Goal: Navigation & Orientation: Find specific page/section

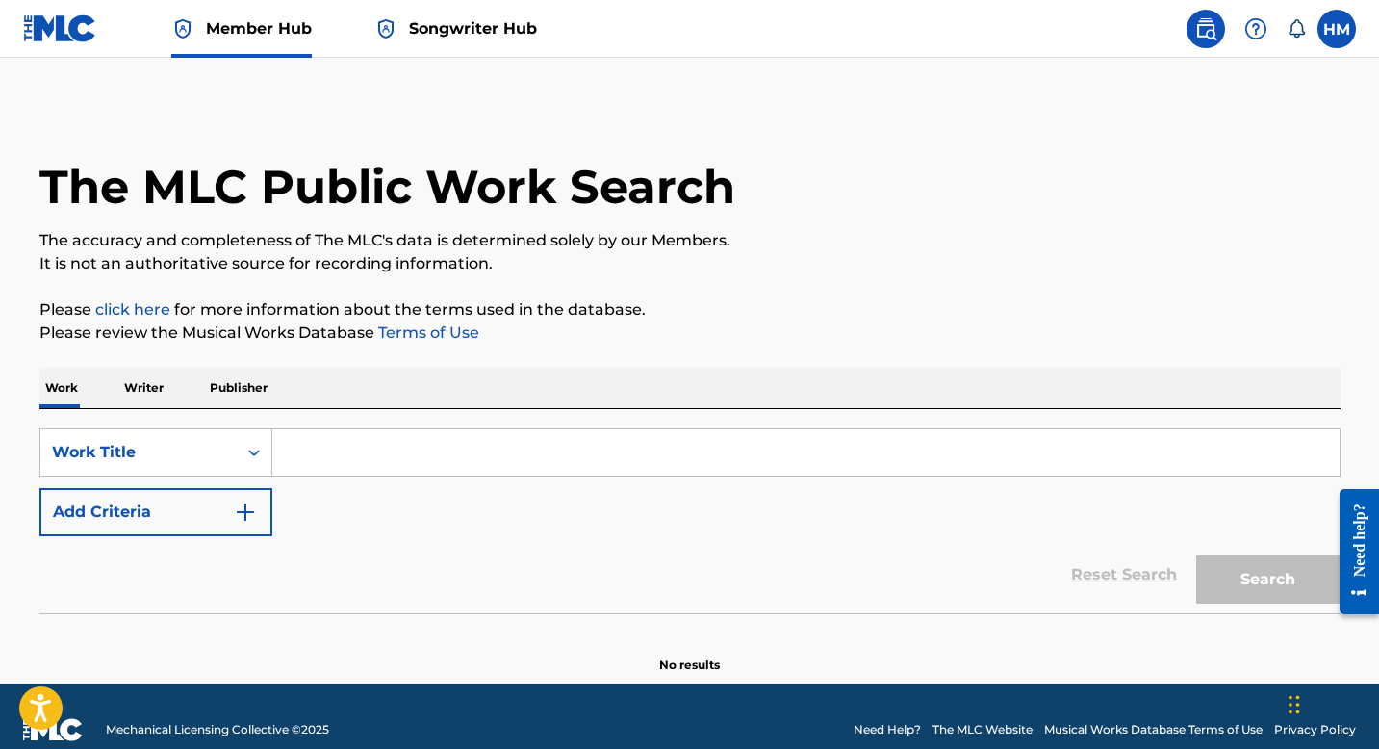
click at [229, 391] on p "Publisher" at bounding box center [238, 388] width 69 height 40
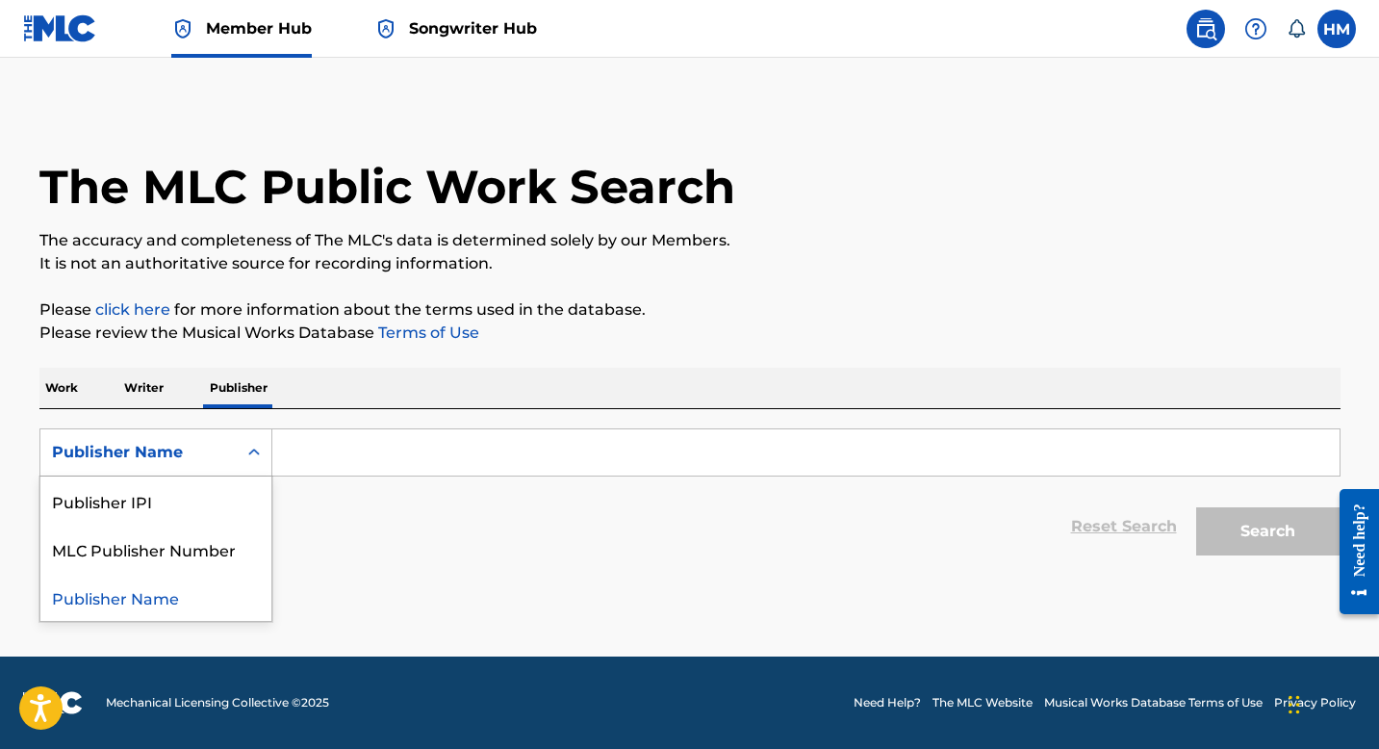
click at [250, 446] on icon "Search Form" at bounding box center [253, 452] width 19 height 19
click at [153, 379] on p "Writer" at bounding box center [143, 388] width 51 height 40
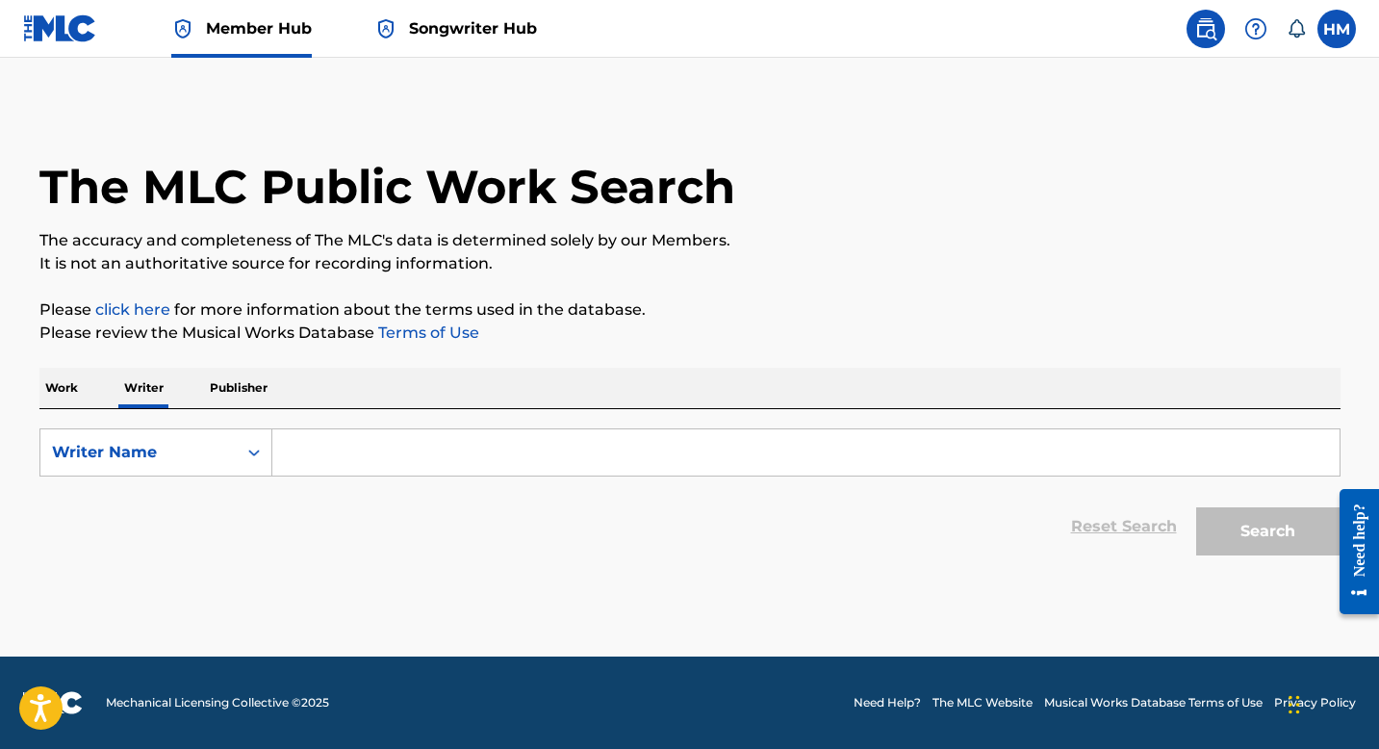
click at [481, 25] on span "Songwriter Hub" at bounding box center [473, 28] width 128 height 22
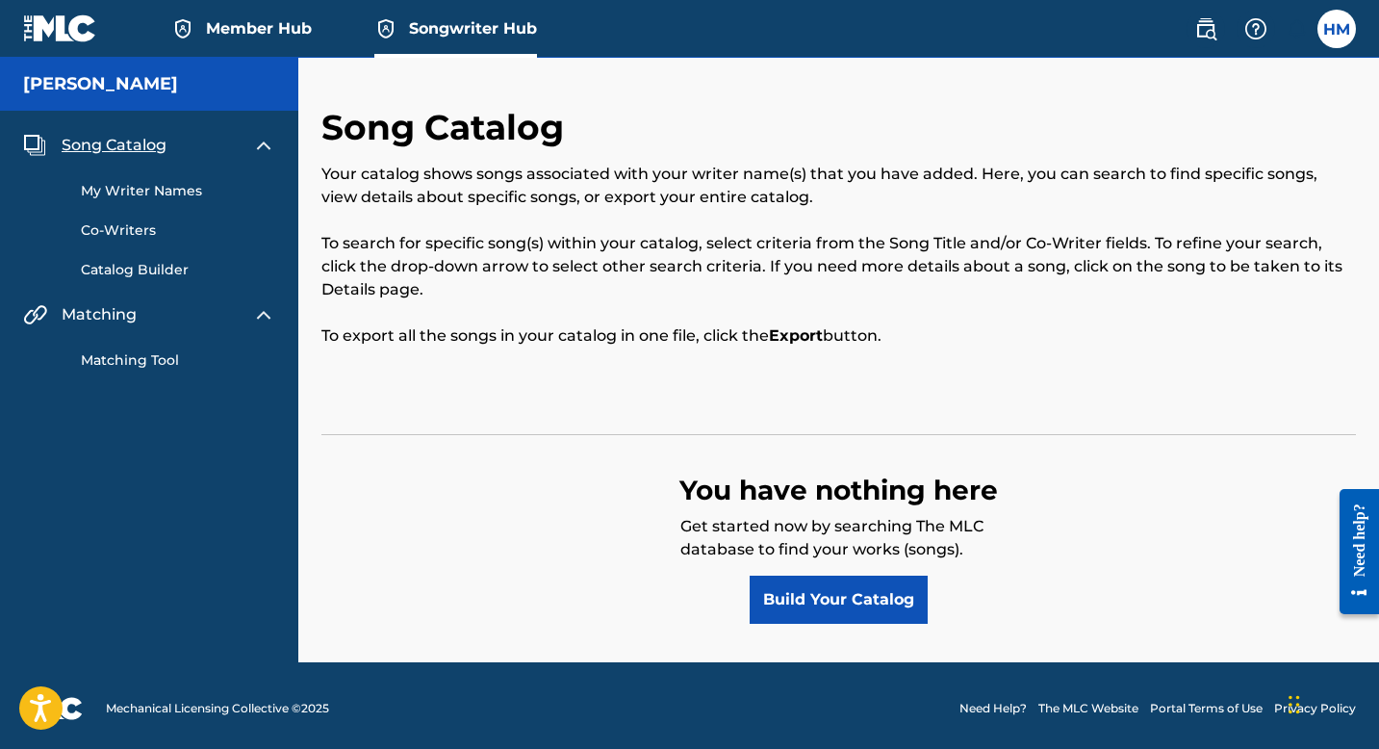
click at [133, 186] on link "My Writer Names" at bounding box center [178, 191] width 194 height 20
